Goal: Transaction & Acquisition: Download file/media

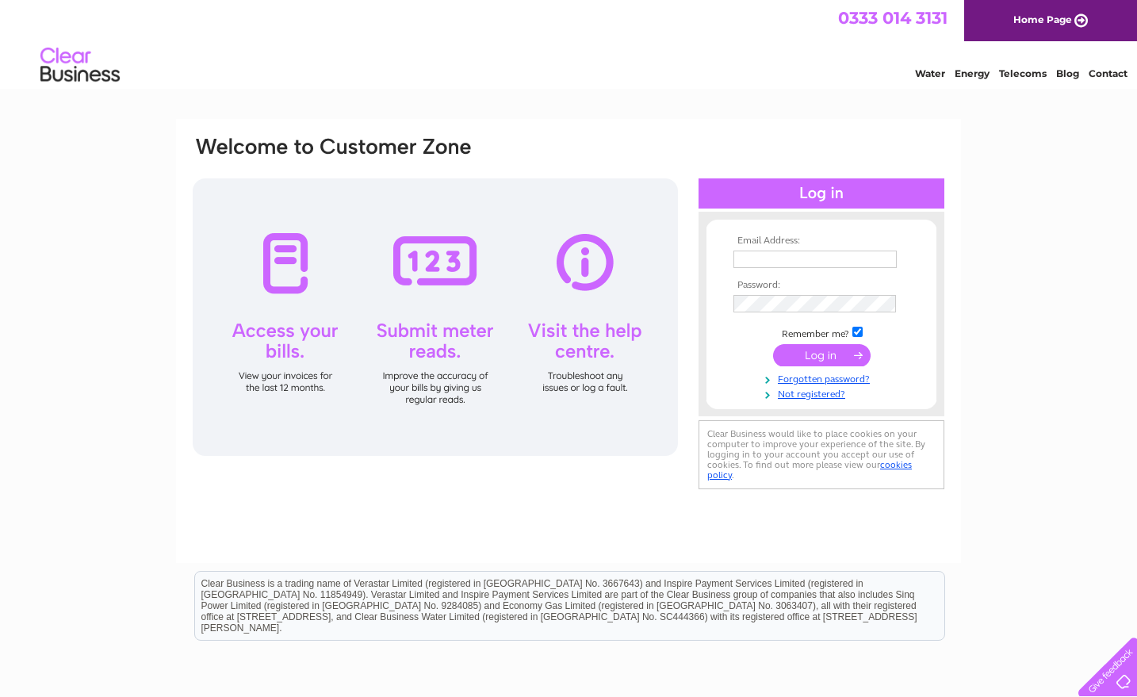
type input "shugduddy@hotmail.co.uk"
click at [803, 354] on input "submit" at bounding box center [822, 355] width 98 height 22
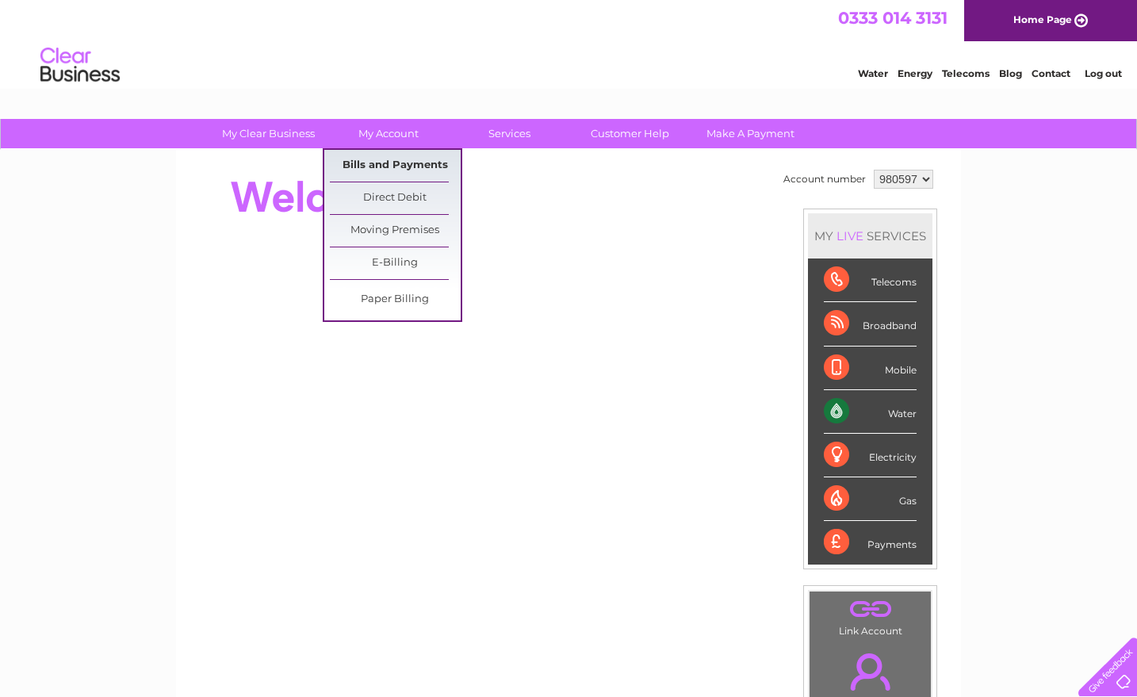
click at [397, 166] on link "Bills and Payments" at bounding box center [395, 166] width 131 height 32
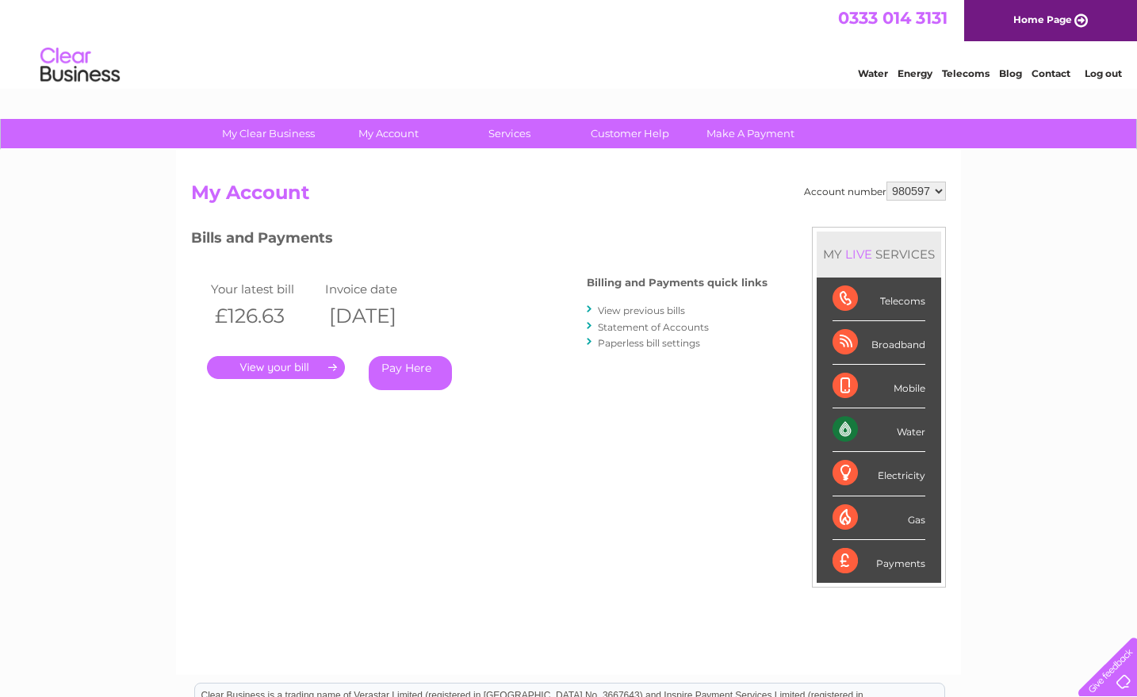
click at [646, 308] on link "View previous bills" at bounding box center [641, 310] width 87 height 12
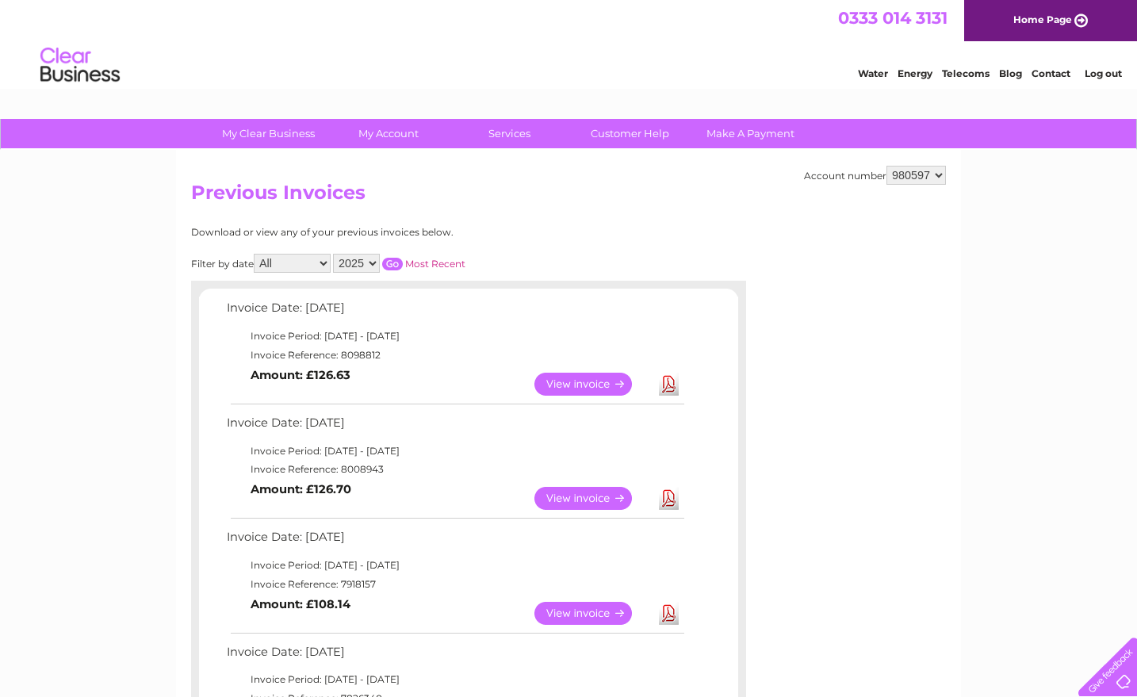
click at [665, 496] on link "Download" at bounding box center [669, 498] width 20 height 23
click at [662, 382] on link "Download" at bounding box center [669, 384] width 20 height 23
click at [672, 382] on link "Download" at bounding box center [669, 384] width 20 height 23
click at [668, 382] on link "Download" at bounding box center [669, 384] width 20 height 23
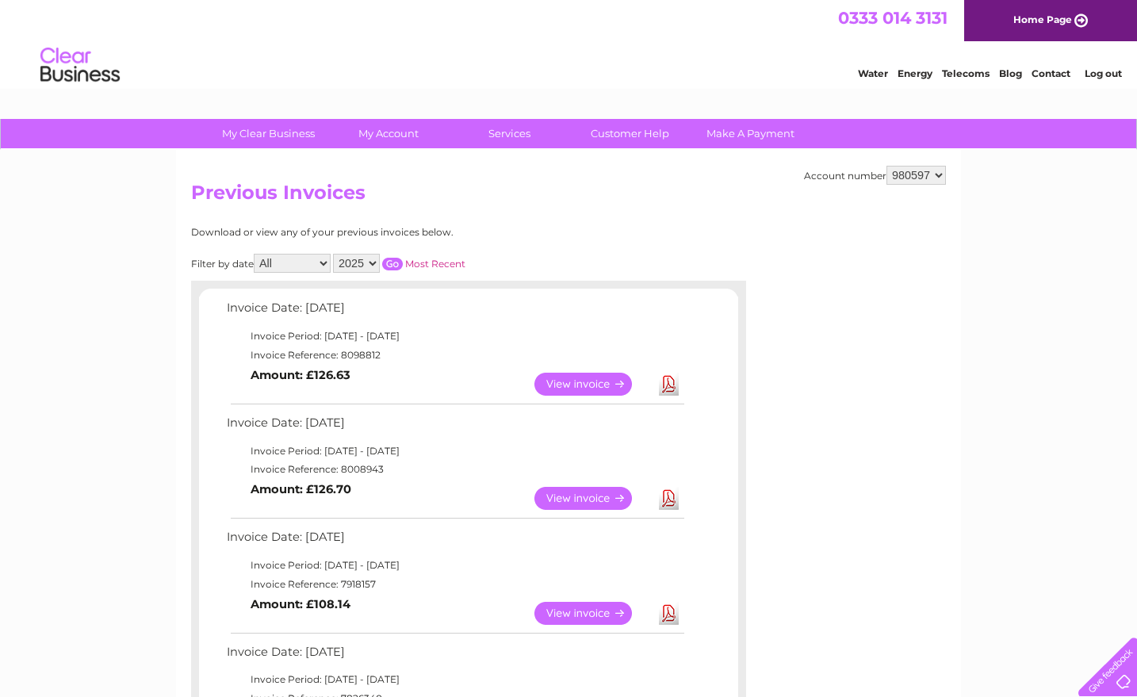
click at [1107, 69] on link "Log out" at bounding box center [1102, 73] width 37 height 12
